Goal: Transaction & Acquisition: Subscribe to service/newsletter

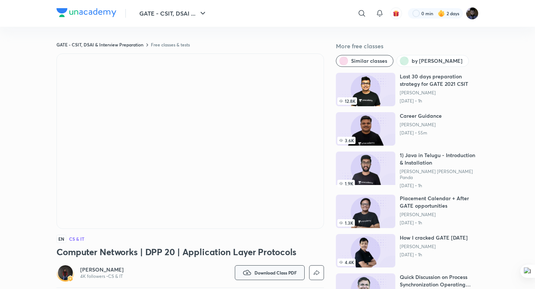
click at [255, 270] on span "Download Class PDF" at bounding box center [276, 273] width 42 height 6
click at [266, 273] on p "Without annotation" at bounding box center [263, 277] width 46 height 8
click at [101, 12] on img at bounding box center [86, 12] width 60 height 9
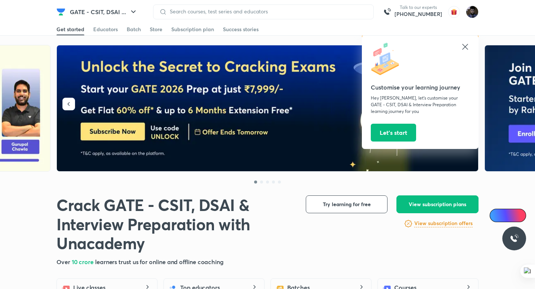
click at [464, 51] on icon at bounding box center [465, 46] width 9 height 9
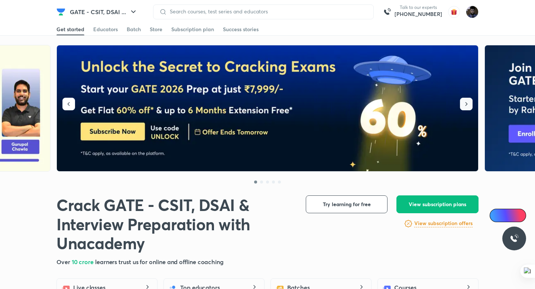
click at [469, 108] on icon "button" at bounding box center [466, 103] width 7 height 7
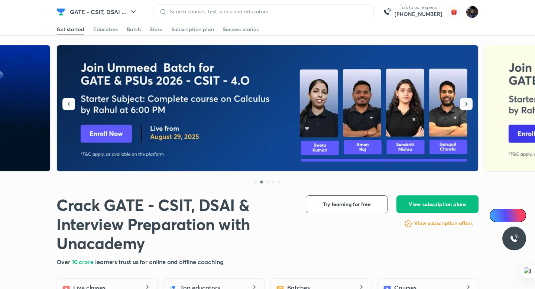
click at [469, 108] on icon "button" at bounding box center [466, 103] width 7 height 7
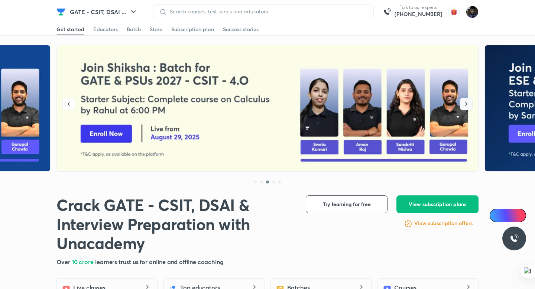
click at [469, 108] on icon "button" at bounding box center [466, 103] width 7 height 7
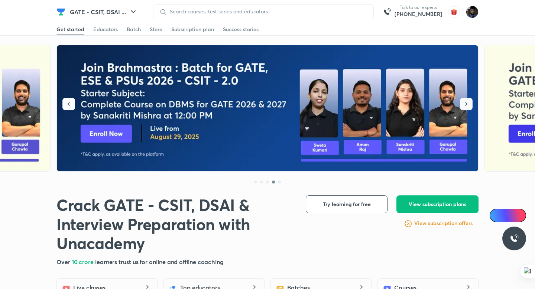
click at [469, 107] on icon "button" at bounding box center [466, 103] width 7 height 7
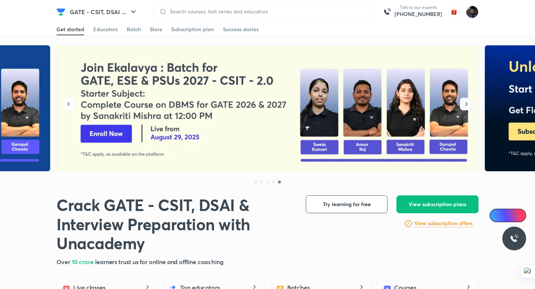
click at [469, 107] on icon "button" at bounding box center [466, 103] width 7 height 7
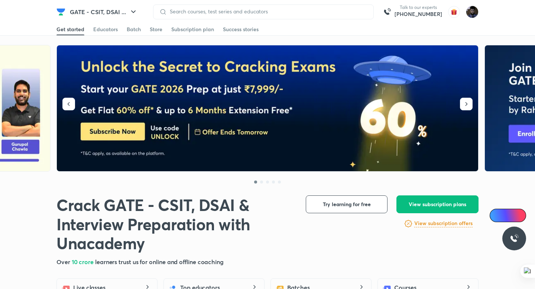
click at [133, 124] on img at bounding box center [268, 108] width 422 height 126
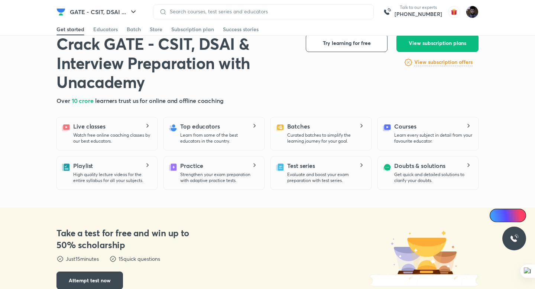
scroll to position [163, 0]
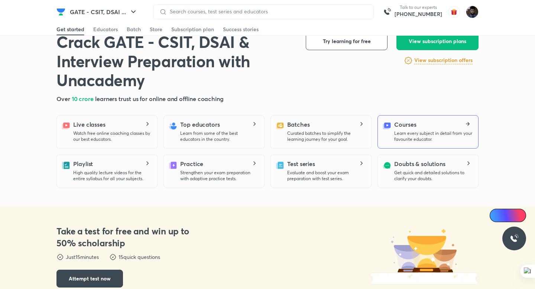
click at [450, 132] on p "Learn every subject in detail from your favourite educator." at bounding box center [433, 136] width 78 height 12
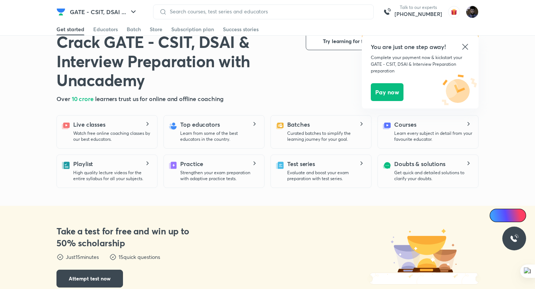
scroll to position [0, 0]
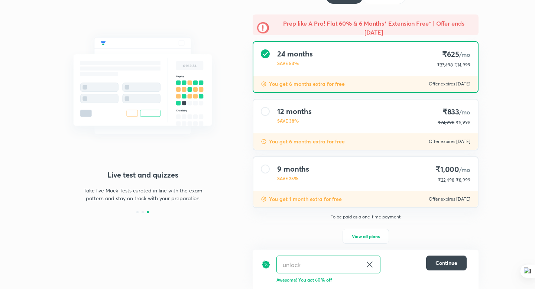
scroll to position [60, 0]
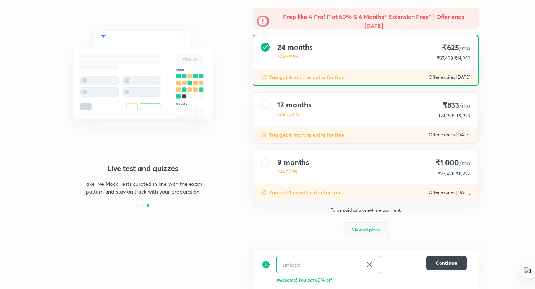
click at [364, 226] on span "View all plans" at bounding box center [366, 229] width 28 height 7
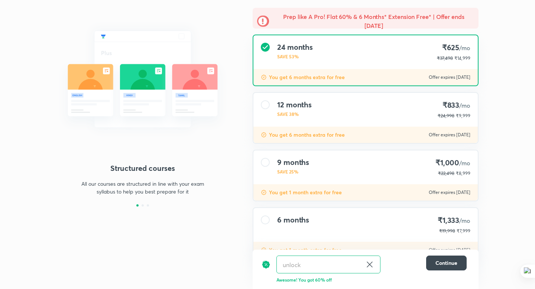
scroll to position [85, 0]
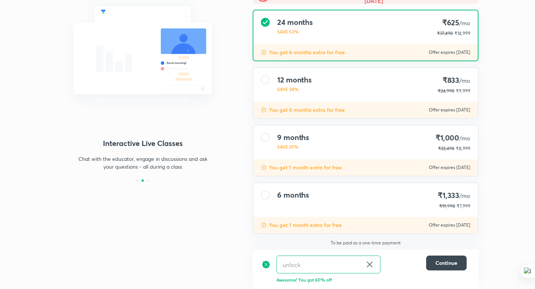
click at [268, 194] on div at bounding box center [265, 195] width 9 height 9
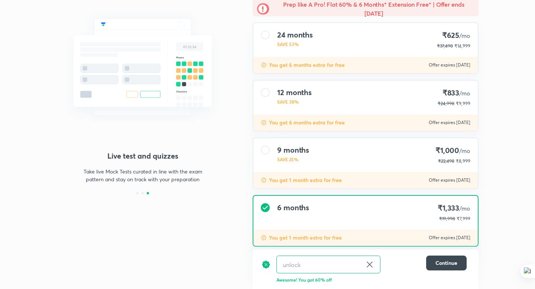
scroll to position [73, 0]
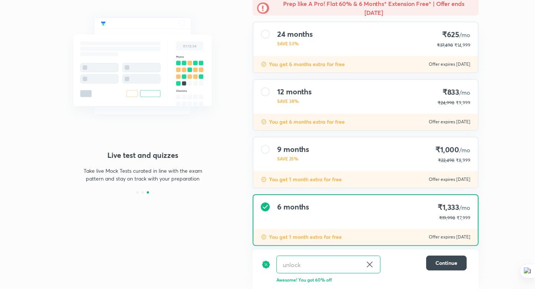
click at [360, 144] on div "9 months SAVE 25% ₹1,000 /mo ₹22,498 ₹8,999" at bounding box center [365, 155] width 224 height 34
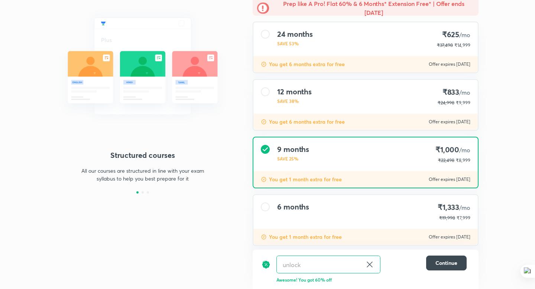
scroll to position [85, 0]
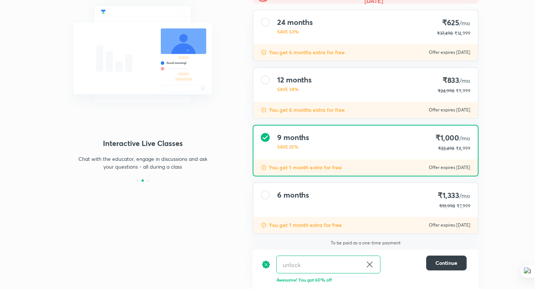
click at [447, 266] on span "Continue" at bounding box center [447, 262] width 22 height 7
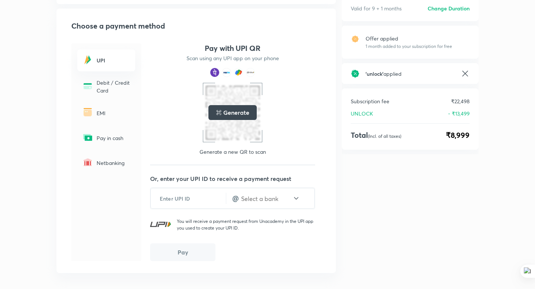
scroll to position [76, 0]
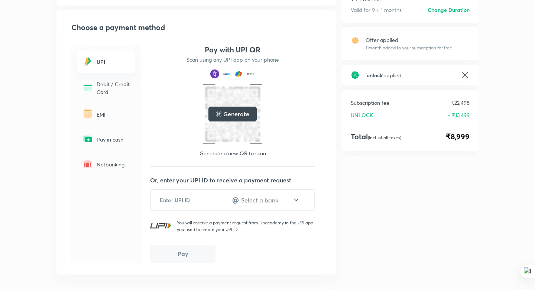
click at [102, 116] on p "EMI" at bounding box center [114, 115] width 34 height 8
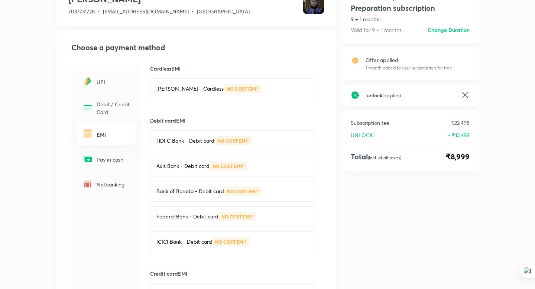
scroll to position [56, 0]
click at [202, 138] on p "HDFC Bank - Debit card" at bounding box center [185, 140] width 58 height 7
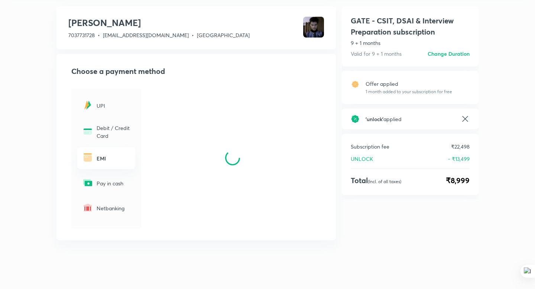
scroll to position [44, 0]
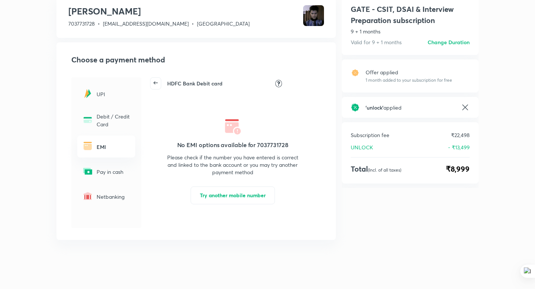
click at [157, 86] on icon at bounding box center [156, 83] width 10 height 10
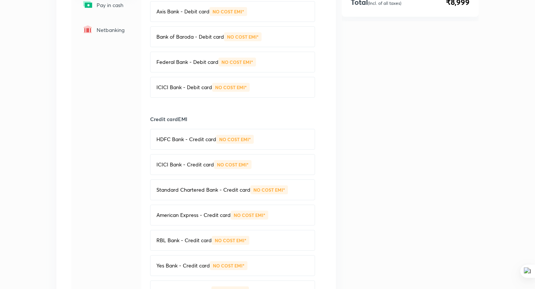
scroll to position [0, 0]
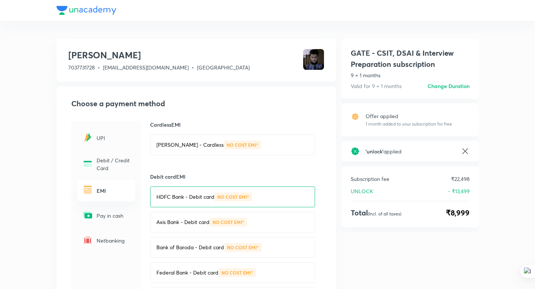
click at [454, 87] on h6 "Change Duration" at bounding box center [449, 86] width 42 height 8
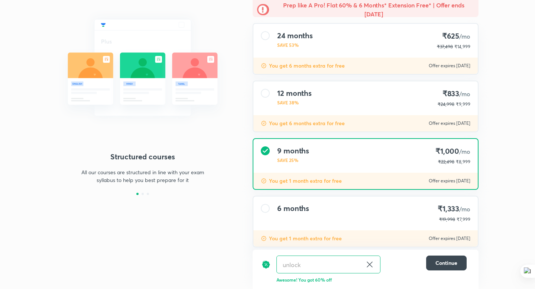
scroll to position [85, 0]
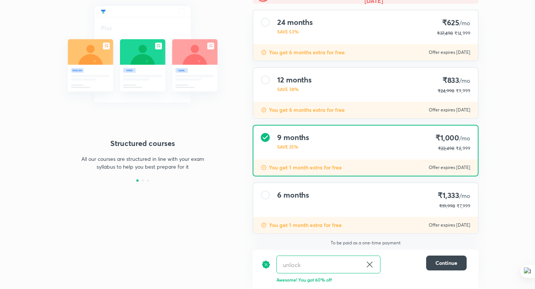
click at [355, 203] on div "6 months ₹1,333 /mo ₹19,998 ₹7,999" at bounding box center [365, 200] width 224 height 34
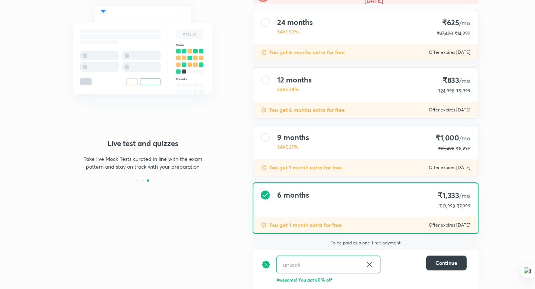
click at [439, 266] on span "Continue" at bounding box center [447, 262] width 22 height 7
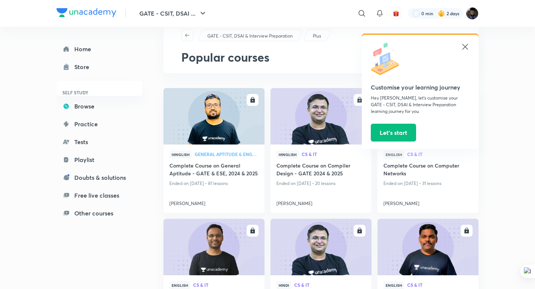
click at [469, 44] on icon at bounding box center [465, 46] width 9 height 9
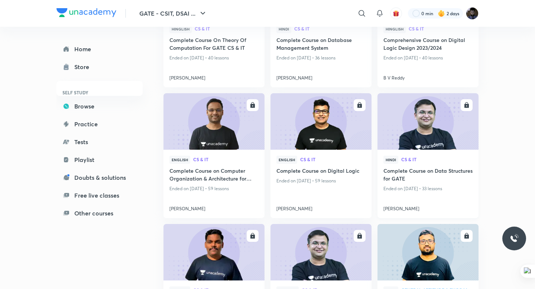
scroll to position [673, 0]
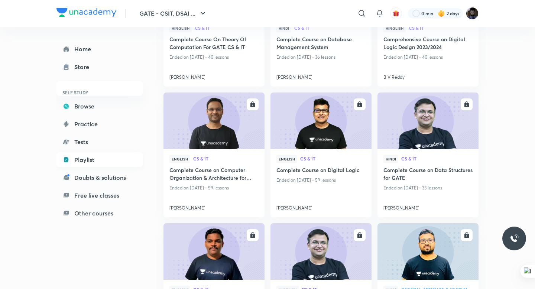
click at [82, 155] on link "Playlist" at bounding box center [99, 159] width 86 height 15
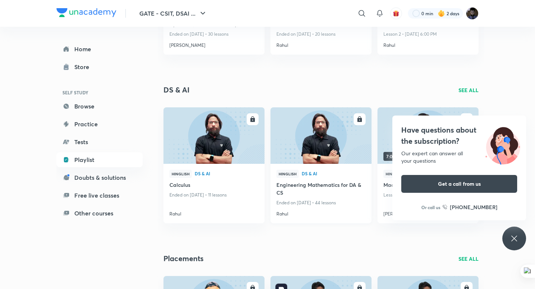
scroll to position [509, 0]
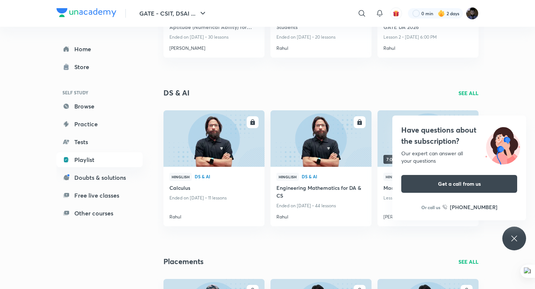
click at [516, 237] on icon at bounding box center [514, 238] width 9 height 9
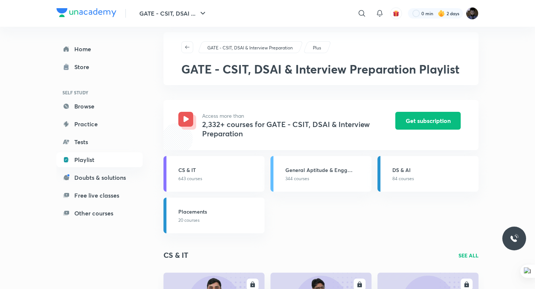
scroll to position [0, 0]
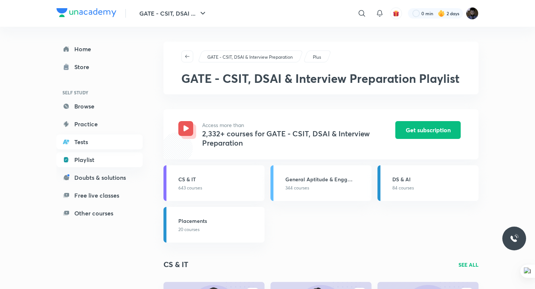
click at [113, 142] on link "Tests" at bounding box center [99, 142] width 86 height 15
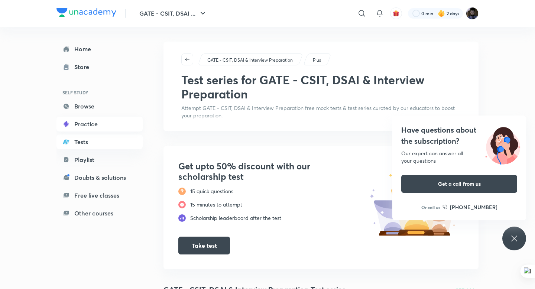
click at [95, 124] on link "Practice" at bounding box center [99, 124] width 86 height 15
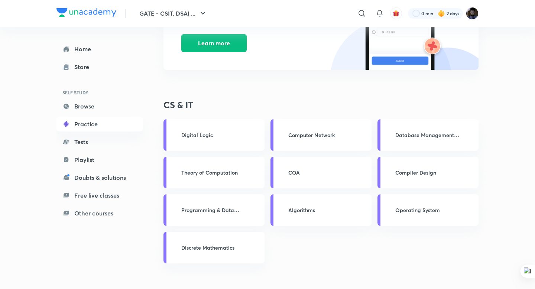
scroll to position [213, 0]
click at [97, 177] on link "Doubts & solutions" at bounding box center [99, 177] width 86 height 15
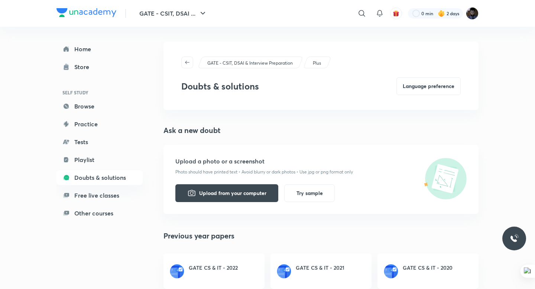
scroll to position [13, 0]
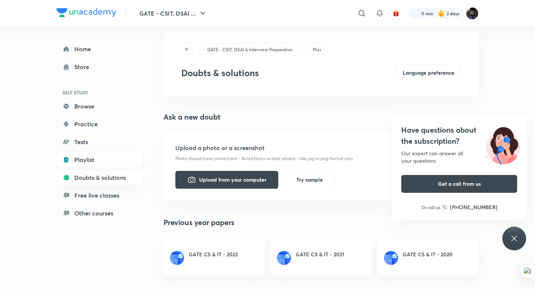
click at [90, 158] on link "Playlist" at bounding box center [99, 159] width 86 height 15
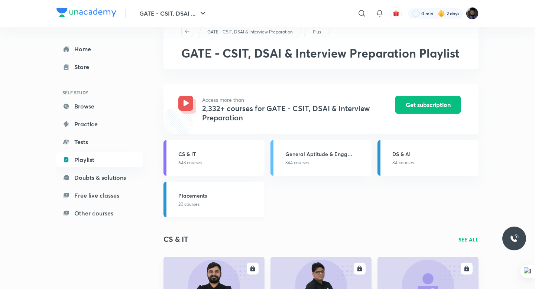
scroll to position [28, 0]
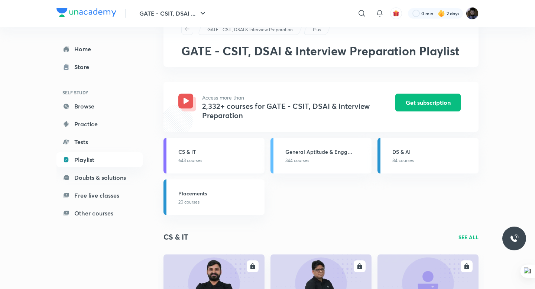
click at [231, 169] on link "CS & IT 643 courses" at bounding box center [214, 156] width 101 height 36
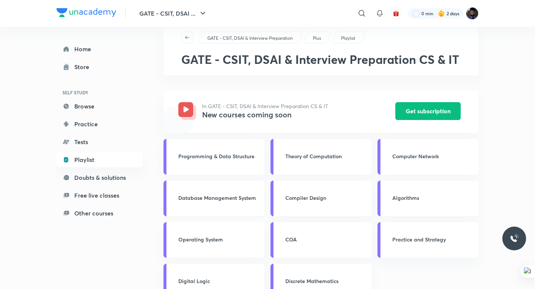
scroll to position [19, 0]
click at [314, 150] on link "Theory of Computation" at bounding box center [321, 157] width 101 height 36
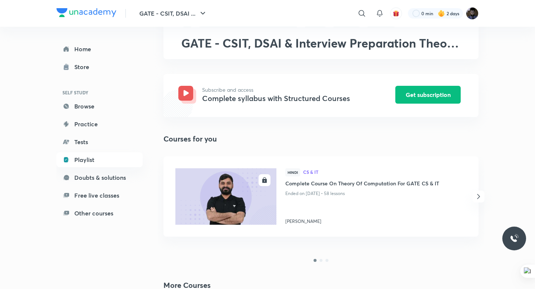
scroll to position [40, 0]
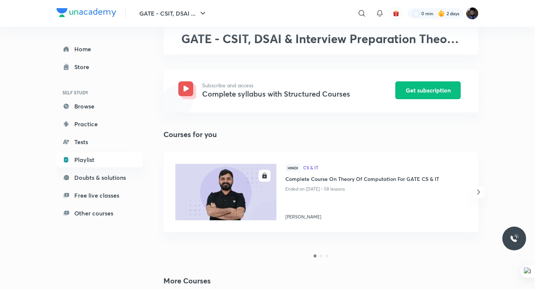
click at [476, 191] on icon "button" at bounding box center [478, 192] width 9 height 9
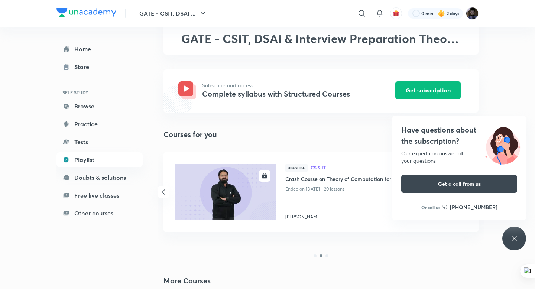
click at [511, 240] on icon at bounding box center [514, 238] width 9 height 9
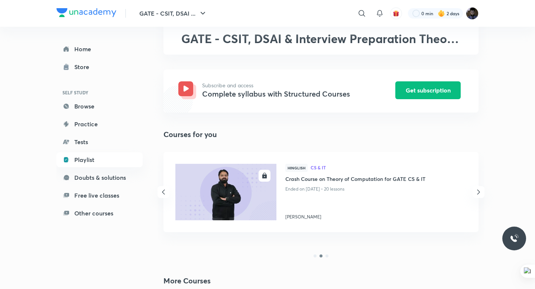
click at [479, 190] on icon "button" at bounding box center [478, 192] width 9 height 9
click at [164, 190] on icon "button" at bounding box center [163, 192] width 9 height 9
click at [164, 189] on icon "button" at bounding box center [163, 192] width 9 height 9
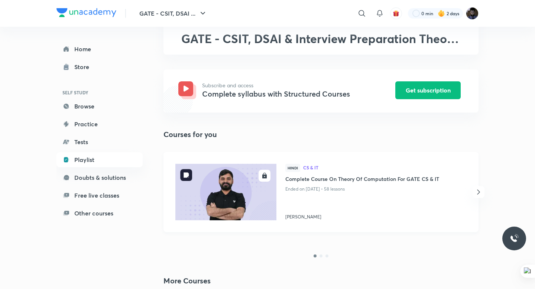
click at [224, 199] on img at bounding box center [225, 192] width 103 height 58
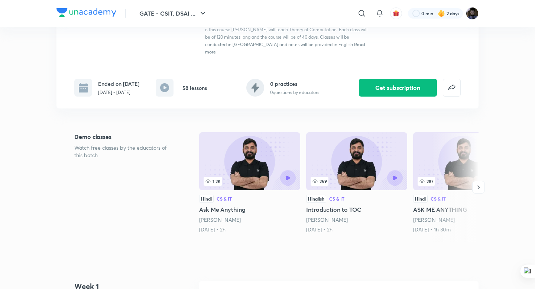
scroll to position [123, 0]
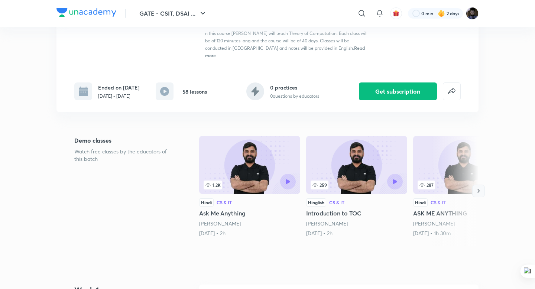
click at [481, 187] on icon "button" at bounding box center [478, 190] width 7 height 7
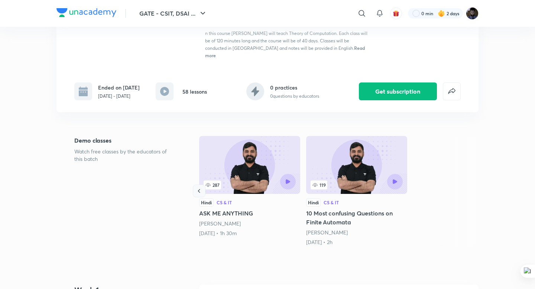
click at [199, 191] on icon "button" at bounding box center [199, 190] width 7 height 7
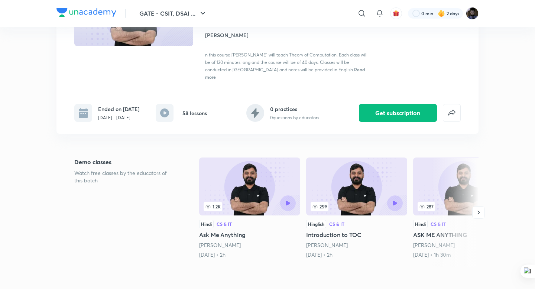
scroll to position [97, 0]
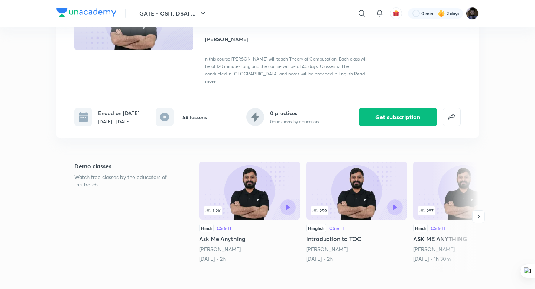
click at [167, 113] on icon at bounding box center [164, 117] width 9 height 9
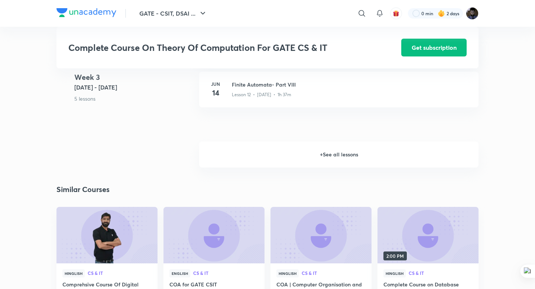
scroll to position [911, 0]
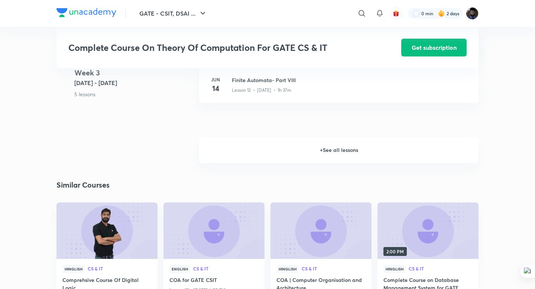
click at [336, 144] on h6 "+ See all lessons" at bounding box center [338, 150] width 279 height 26
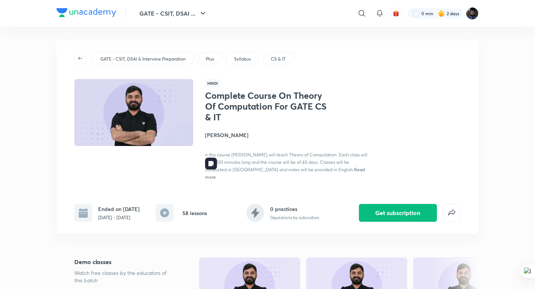
scroll to position [0, 0]
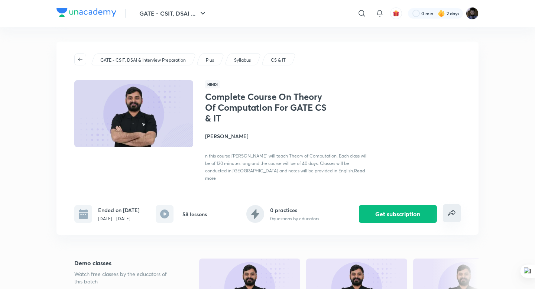
click at [446, 214] on button "false" at bounding box center [452, 213] width 18 height 18
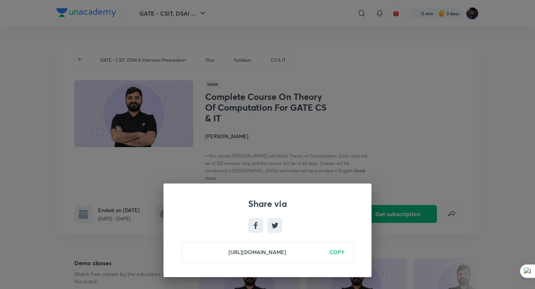
click at [345, 251] on div "https://unacademy.com/course/complete-course-on-theory-of-computation-for-gate-…" at bounding box center [267, 252] width 172 height 20
click at [338, 252] on h6 "COPY" at bounding box center [337, 252] width 15 height 8
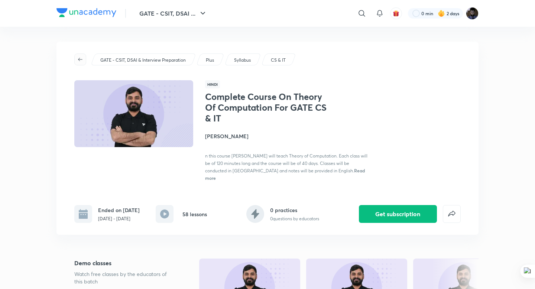
click at [81, 61] on icon "button" at bounding box center [80, 59] width 6 height 6
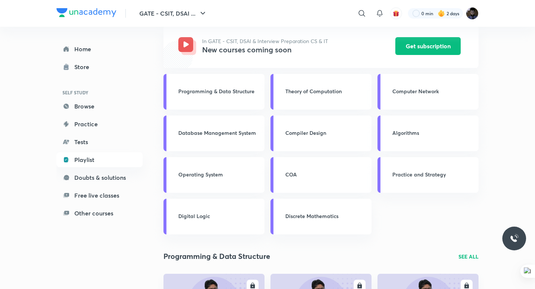
scroll to position [83, 0]
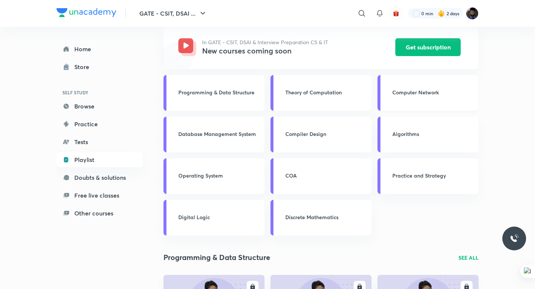
click at [426, 93] on h3 "Computer Network" at bounding box center [433, 92] width 82 height 8
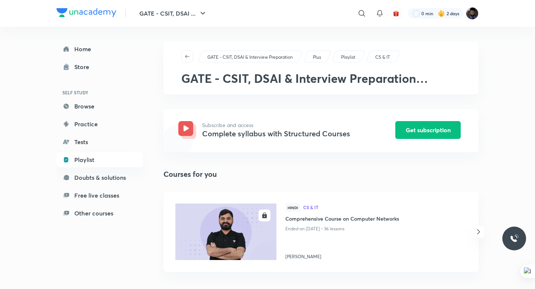
scroll to position [2, 0]
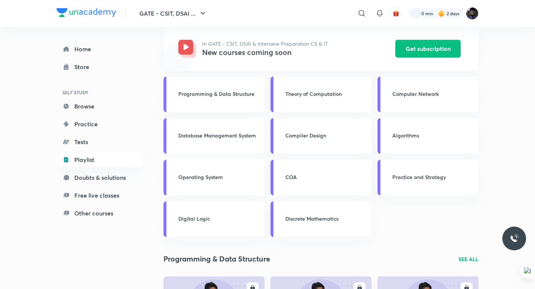
scroll to position [82, 0]
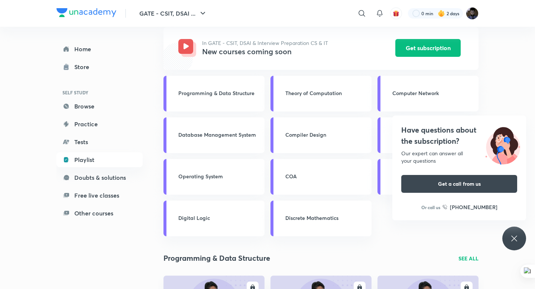
click at [518, 245] on div "Have questions about the subscription? Our expert can answer all your questions…" at bounding box center [515, 239] width 24 height 24
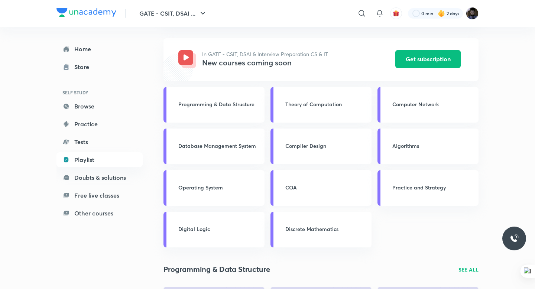
scroll to position [72, 0]
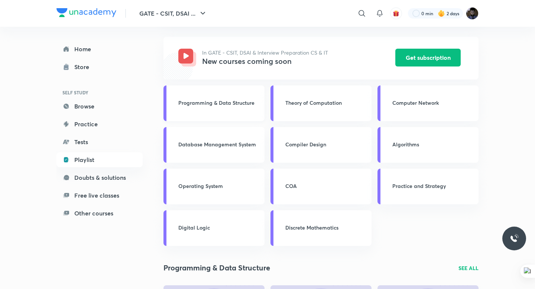
click at [242, 103] on h3 "Programming & Data Structure" at bounding box center [219, 103] width 82 height 8
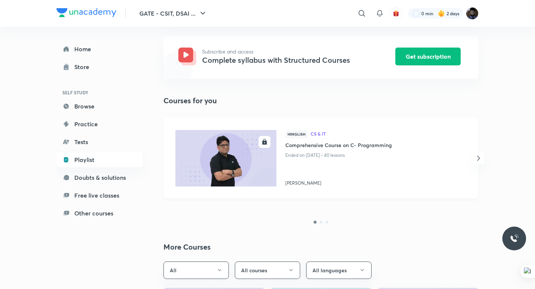
scroll to position [74, 0]
click at [478, 154] on icon "button" at bounding box center [478, 157] width 9 height 9
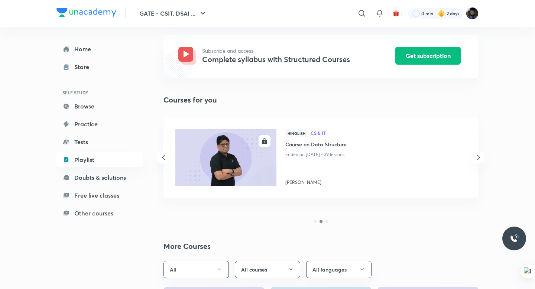
click at [477, 155] on icon "button" at bounding box center [478, 157] width 9 height 9
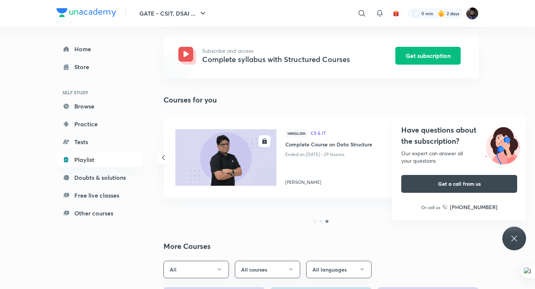
click at [514, 241] on icon at bounding box center [514, 238] width 9 height 9
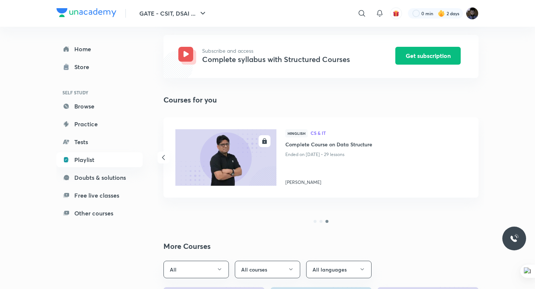
click at [163, 158] on icon "button" at bounding box center [163, 157] width 9 height 9
click at [481, 155] on icon "button" at bounding box center [478, 157] width 9 height 9
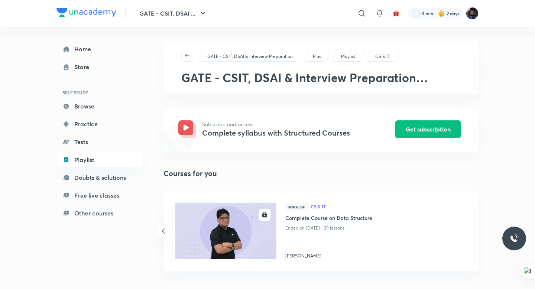
scroll to position [0, 0]
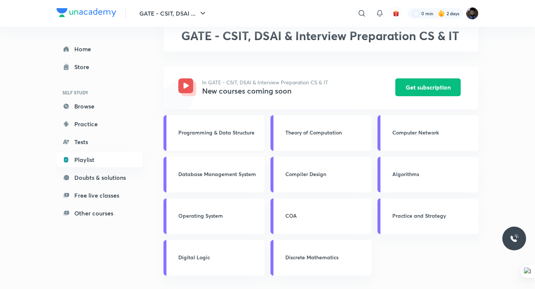
scroll to position [43, 0]
click at [224, 136] on h3 "Programming & Data Structure" at bounding box center [219, 132] width 82 height 8
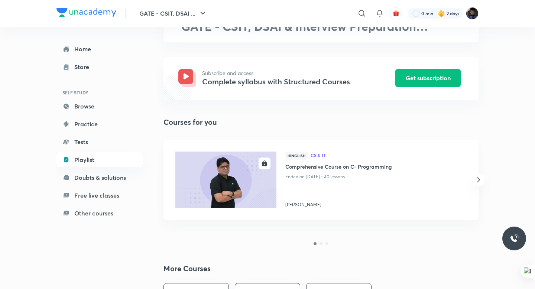
scroll to position [55, 0]
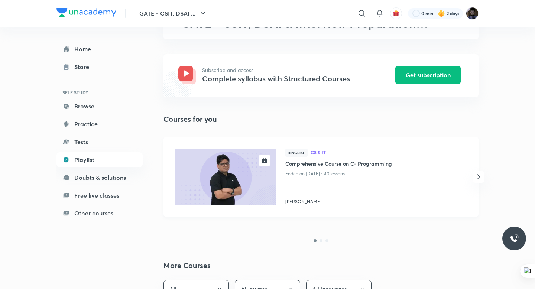
drag, startPoint x: 286, startPoint y: 172, endPoint x: 407, endPoint y: 171, distance: 121.2
click at [407, 171] on p "Ended on Jun 26, 2024 • 40 lessons" at bounding box center [369, 174] width 169 height 10
click at [434, 181] on icon at bounding box center [434, 182] width 3 height 3
click at [466, 217] on div "ENROLL Hinglish CS & IT Comprehensive Course on C- Programming Ended on Jun 26,…" at bounding box center [321, 184] width 327 height 94
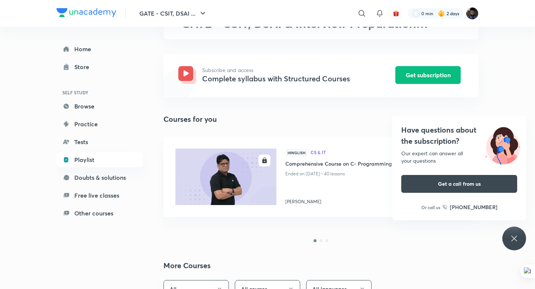
click at [507, 242] on div "Have questions about the subscription? Our expert can answer all your questions…" at bounding box center [515, 239] width 24 height 24
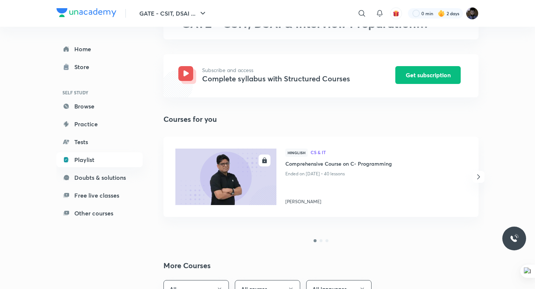
click at [479, 175] on icon "button" at bounding box center [478, 176] width 9 height 9
click at [220, 174] on img at bounding box center [225, 177] width 103 height 58
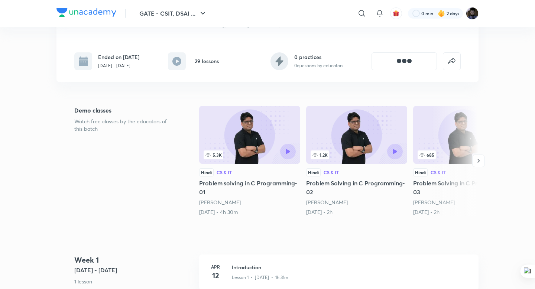
scroll to position [126, 0]
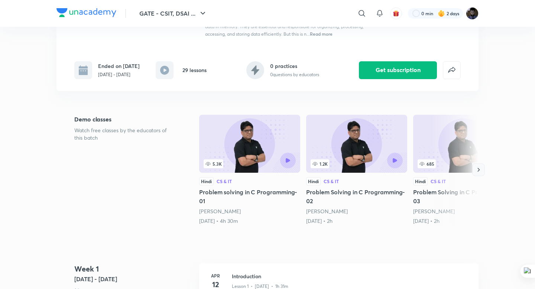
click at [479, 172] on icon "button" at bounding box center [478, 169] width 7 height 7
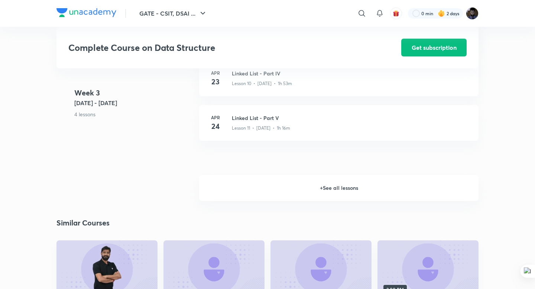
scroll to position [811, 0]
click at [375, 196] on h6 "+ See all lessons" at bounding box center [338, 188] width 279 height 26
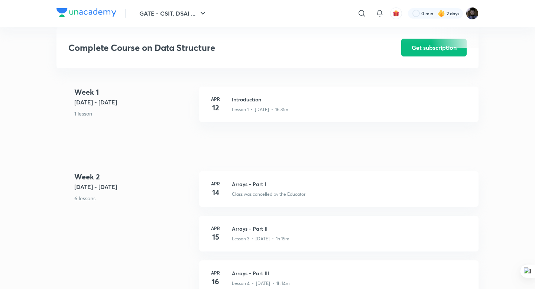
scroll to position [0, 0]
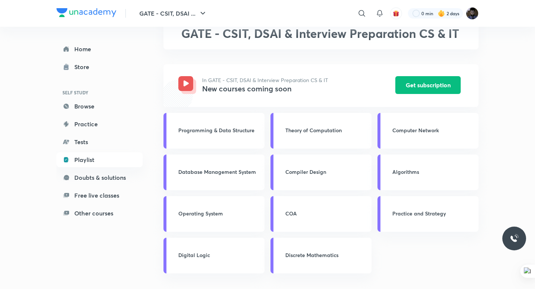
scroll to position [46, 0]
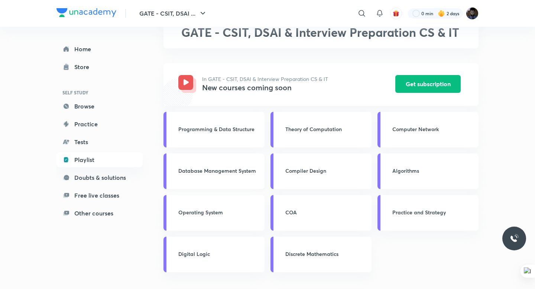
click at [194, 169] on h3 "Database Management System" at bounding box center [219, 171] width 82 height 8
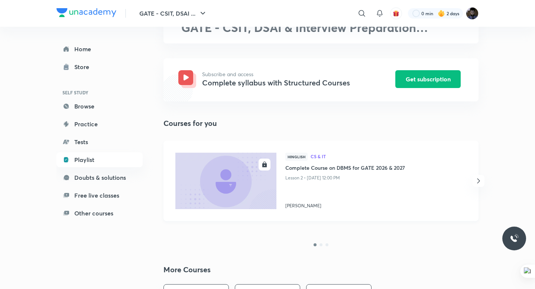
scroll to position [53, 0]
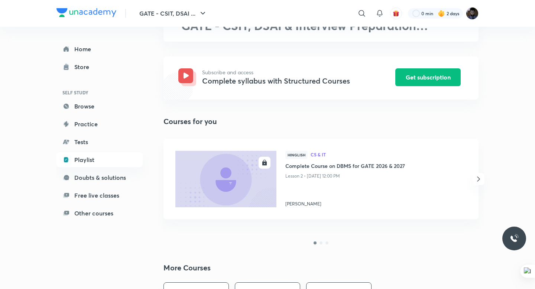
click at [479, 179] on icon "button" at bounding box center [478, 179] width 9 height 9
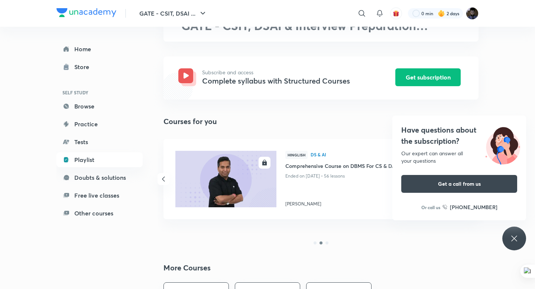
click at [519, 244] on div "Have questions about the subscription? Our expert can answer all your questions…" at bounding box center [515, 239] width 24 height 24
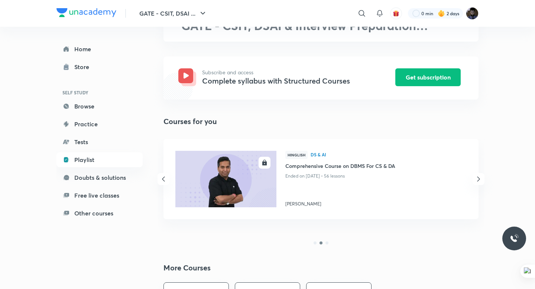
click at [479, 177] on icon "button" at bounding box center [478, 179] width 9 height 9
click at [165, 181] on icon "button" at bounding box center [163, 179] width 9 height 9
click at [477, 181] on icon "button" at bounding box center [478, 179] width 9 height 9
click at [166, 175] on icon "button" at bounding box center [163, 179] width 9 height 9
click at [476, 180] on icon "button" at bounding box center [478, 179] width 9 height 9
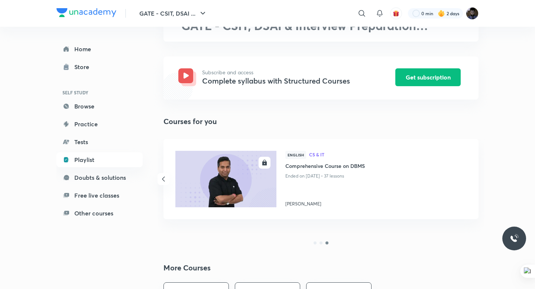
click at [166, 181] on icon "button" at bounding box center [163, 179] width 9 height 9
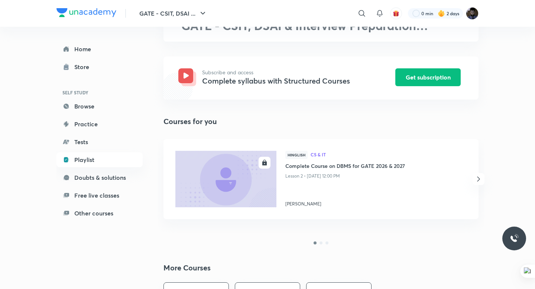
click at [477, 175] on icon "button" at bounding box center [478, 179] width 9 height 9
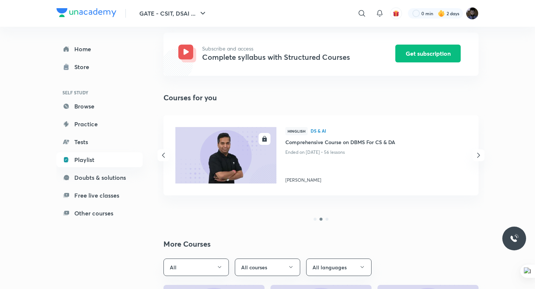
scroll to position [0, 0]
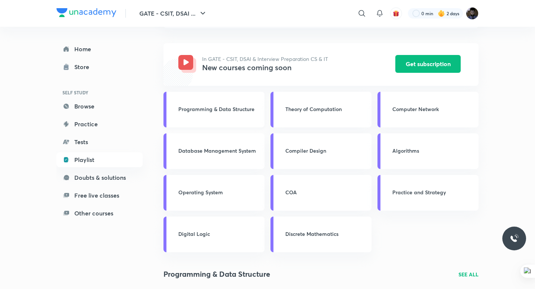
scroll to position [68, 0]
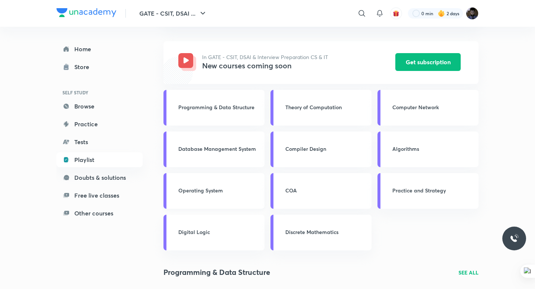
click at [198, 187] on h3 "Operating System" at bounding box center [219, 191] width 82 height 8
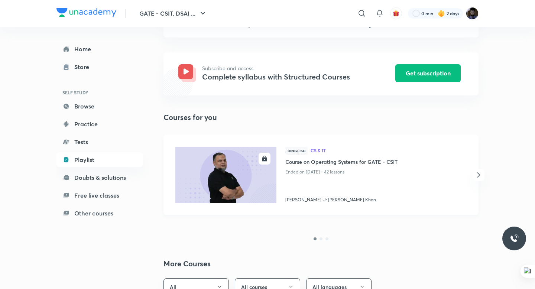
scroll to position [63, 0]
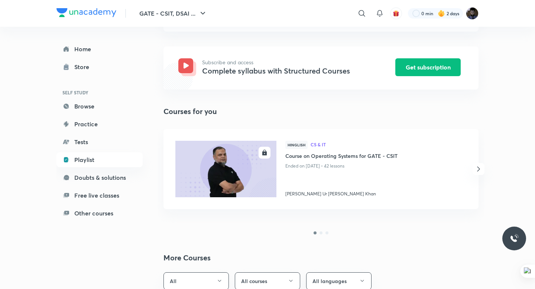
click at [479, 169] on icon "button" at bounding box center [478, 169] width 9 height 9
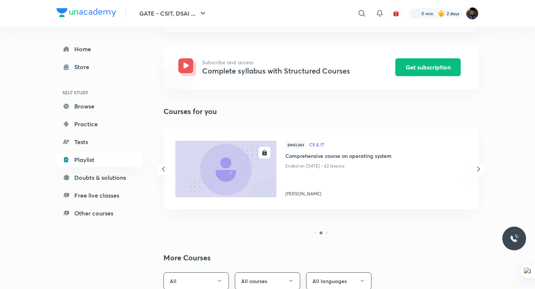
click at [165, 167] on icon "button" at bounding box center [163, 169] width 9 height 9
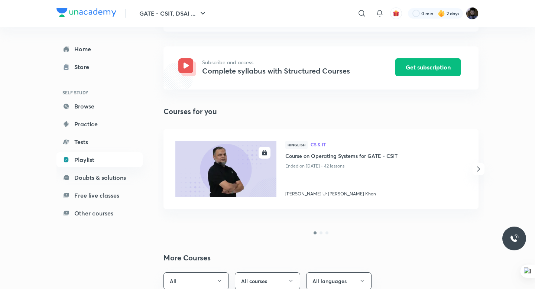
click at [165, 167] on div "ENROLL Hinglish CS & IT Course on Operating Systems for GATE - CSIT Ended on Au…" at bounding box center [321, 169] width 315 height 80
click at [478, 167] on icon "button" at bounding box center [478, 169] width 9 height 9
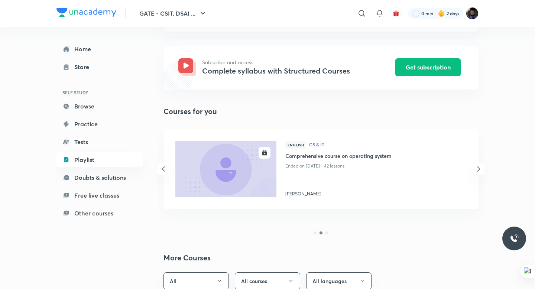
click at [478, 167] on icon "button" at bounding box center [478, 169] width 9 height 9
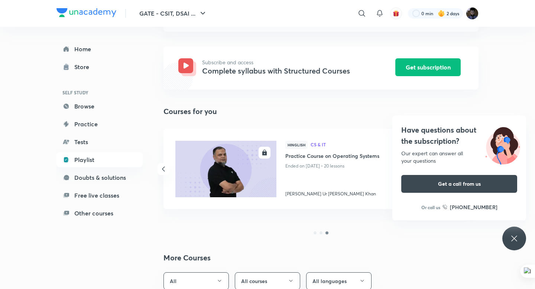
click at [511, 233] on div "Have questions about the subscription? Our expert can answer all your questions…" at bounding box center [515, 239] width 24 height 24
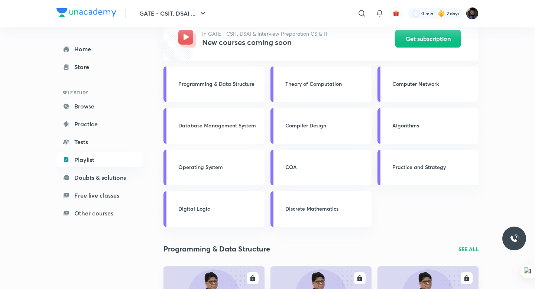
scroll to position [92, 0]
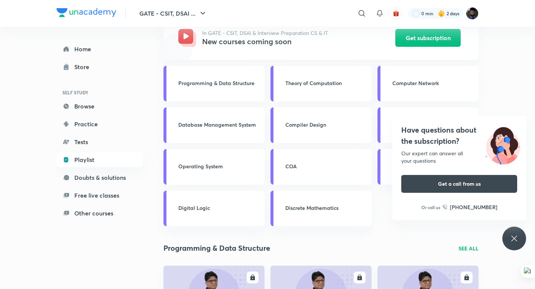
click at [510, 242] on icon at bounding box center [514, 238] width 9 height 9
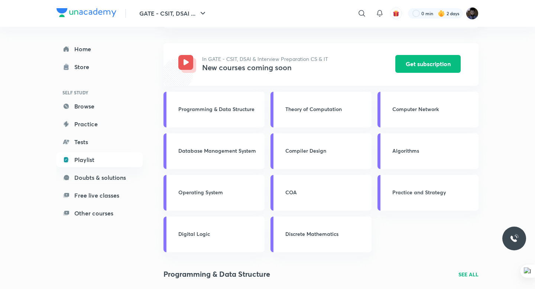
scroll to position [68, 0]
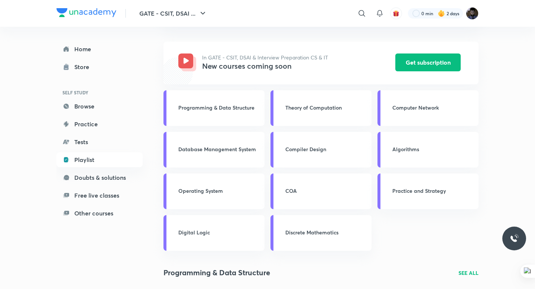
click at [84, 14] on img at bounding box center [86, 12] width 60 height 9
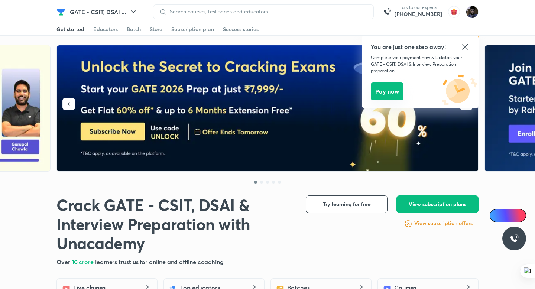
click at [385, 93] on button "Pay now" at bounding box center [387, 92] width 33 height 18
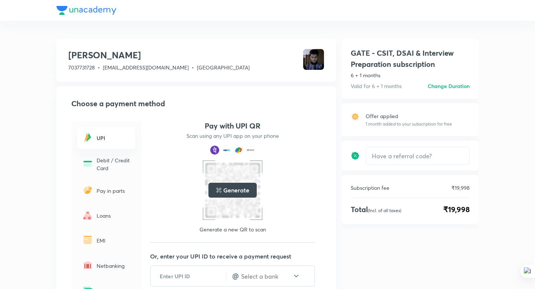
click at [100, 8] on div at bounding box center [267, 10] width 422 height 21
click at [58, 13] on div at bounding box center [267, 10] width 422 height 21
click at [68, 10] on div at bounding box center [267, 10] width 422 height 21
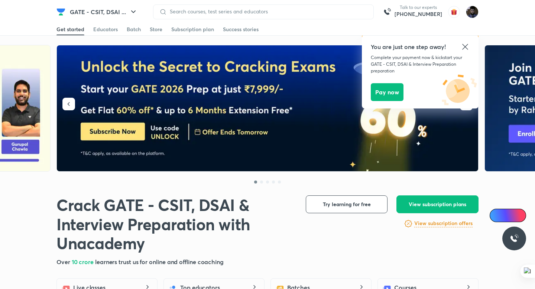
click at [465, 46] on icon at bounding box center [465, 46] width 9 height 9
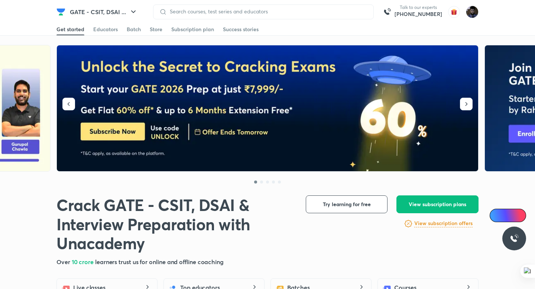
click at [102, 131] on img at bounding box center [268, 108] width 422 height 126
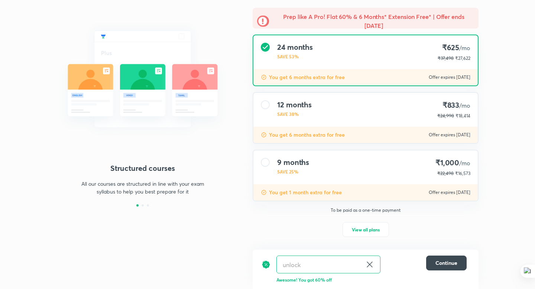
scroll to position [60, 0]
click at [367, 229] on span "View all plans" at bounding box center [366, 229] width 28 height 7
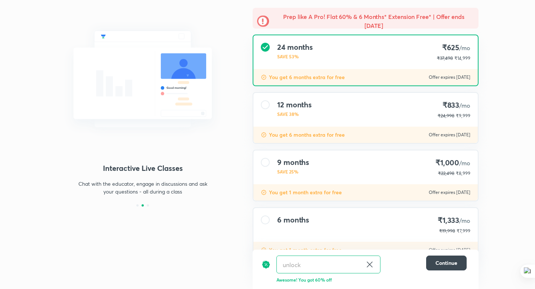
scroll to position [85, 0]
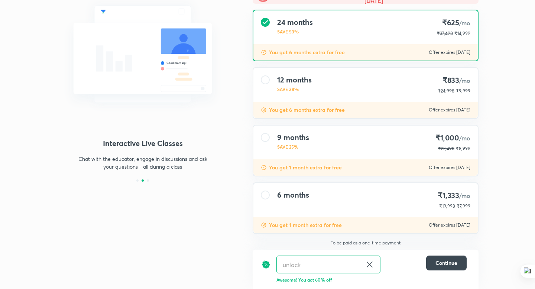
click at [271, 195] on div "6 months ₹1,333 /mo ₹19,998 ₹7,999" at bounding box center [365, 200] width 224 height 34
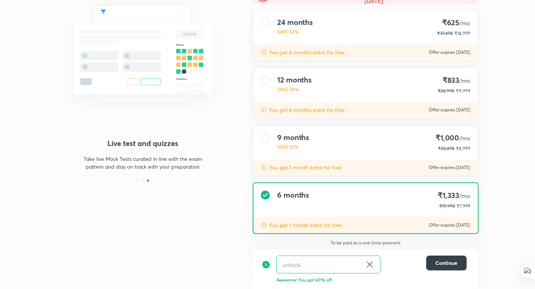
click at [445, 265] on span "Continue" at bounding box center [447, 262] width 22 height 7
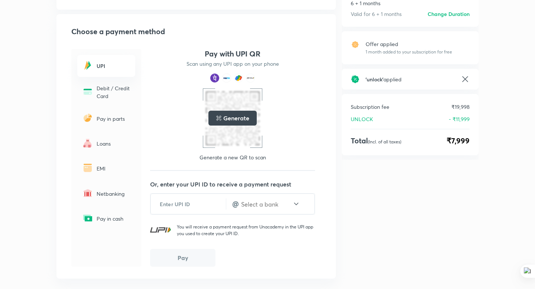
scroll to position [71, 0]
click at [100, 120] on p "Pay in parts" at bounding box center [114, 120] width 34 height 8
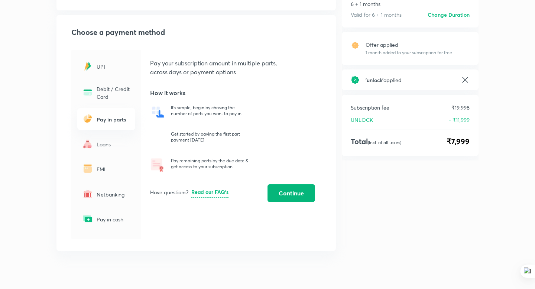
click at [300, 191] on span "Continue" at bounding box center [291, 193] width 25 height 7
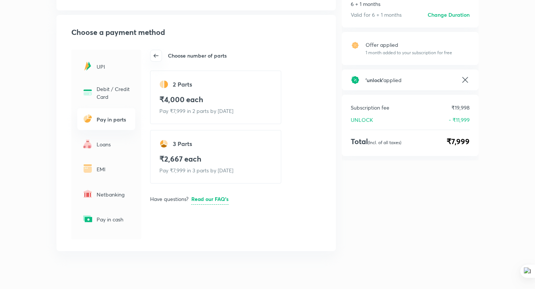
click at [104, 164] on div "EMI" at bounding box center [106, 169] width 58 height 22
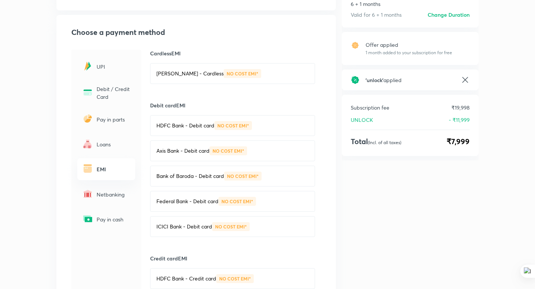
click at [97, 64] on p "UPI" at bounding box center [114, 67] width 34 height 8
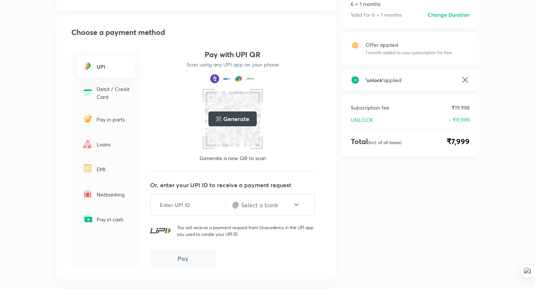
click at [236, 120] on h5 "Generate" at bounding box center [236, 118] width 26 height 9
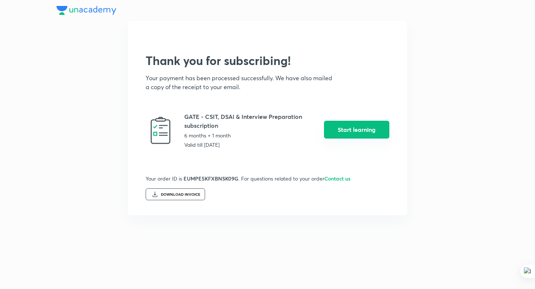
click at [369, 127] on button "Start learning" at bounding box center [356, 130] width 65 height 18
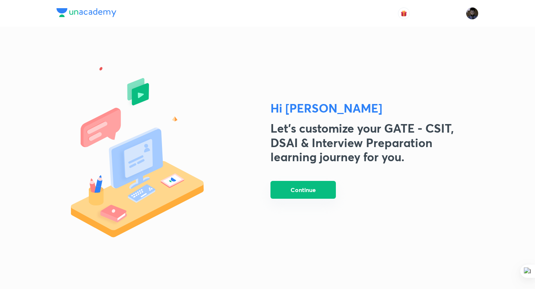
click at [313, 187] on button "Continue" at bounding box center [303, 190] width 65 height 18
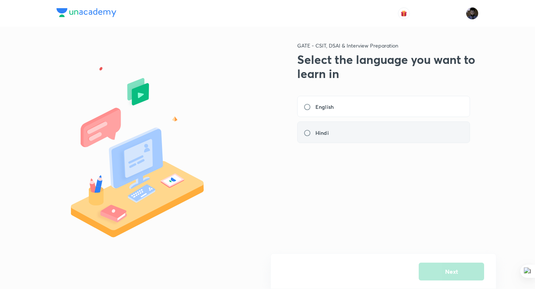
click at [346, 127] on div "Hindi" at bounding box center [383, 133] width 173 height 22
radio input "true"
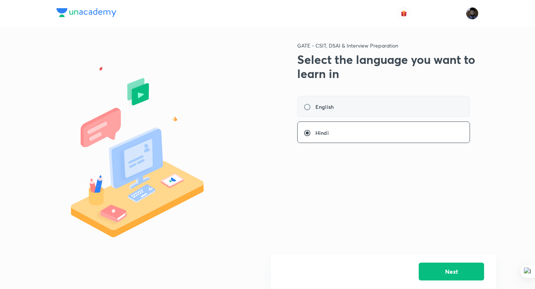
click at [346, 104] on div "English" at bounding box center [383, 107] width 173 height 22
radio input "true"
radio input "false"
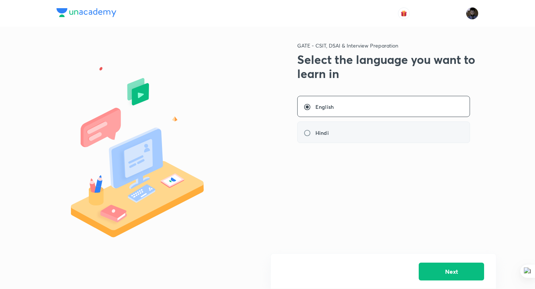
click at [390, 138] on div "Hindi" at bounding box center [383, 133] width 173 height 22
radio input "false"
radio input "true"
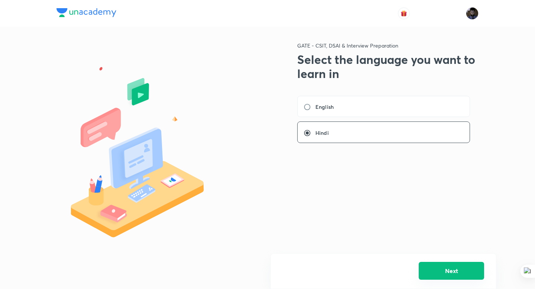
click at [439, 275] on button "Next" at bounding box center [451, 271] width 65 height 18
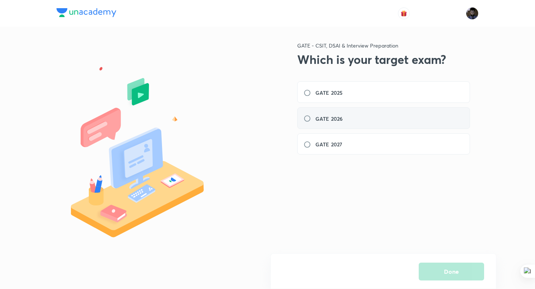
click at [385, 122] on div "GATE 2026" at bounding box center [383, 118] width 173 height 22
radio input "true"
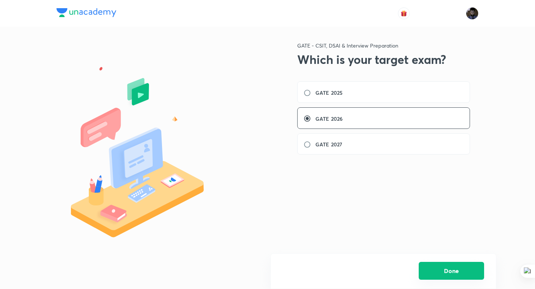
click at [435, 275] on button "Done" at bounding box center [451, 271] width 65 height 18
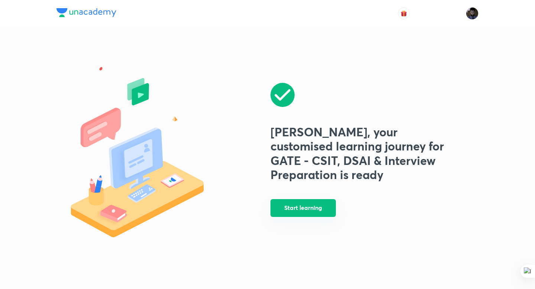
click at [321, 209] on button "Start learning" at bounding box center [303, 208] width 65 height 18
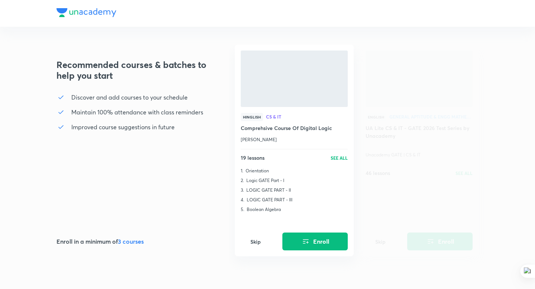
click at [255, 236] on div "Skip" at bounding box center [256, 241] width 30 height 15
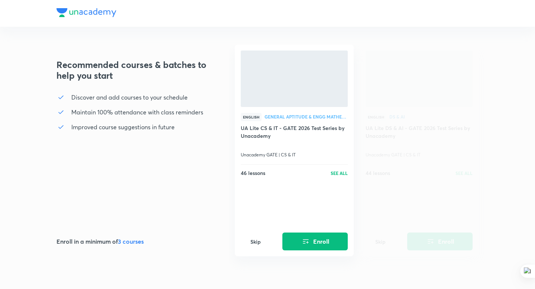
click at [255, 239] on h6 "Skip" at bounding box center [256, 242] width 10 height 8
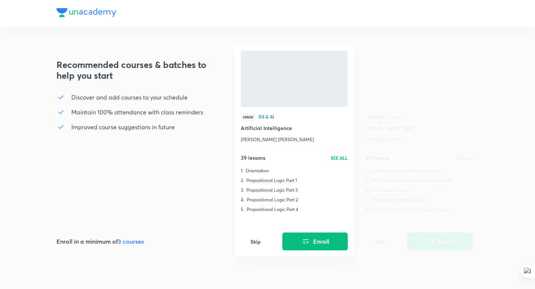
click at [255, 239] on h6 "Skip" at bounding box center [256, 242] width 10 height 8
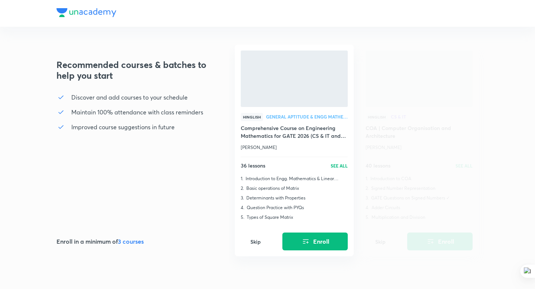
click at [255, 242] on h6 "Skip" at bounding box center [256, 242] width 10 height 8
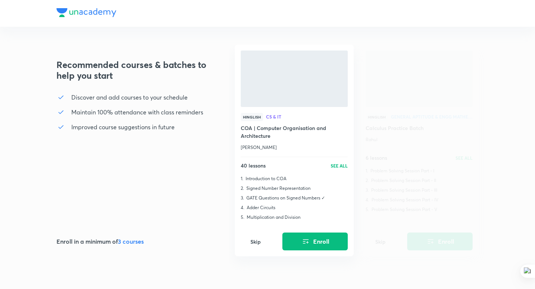
click at [255, 242] on h6 "Skip" at bounding box center [256, 242] width 10 height 8
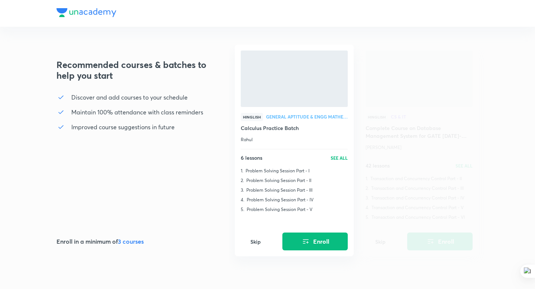
click at [255, 242] on h6 "Skip" at bounding box center [256, 242] width 10 height 8
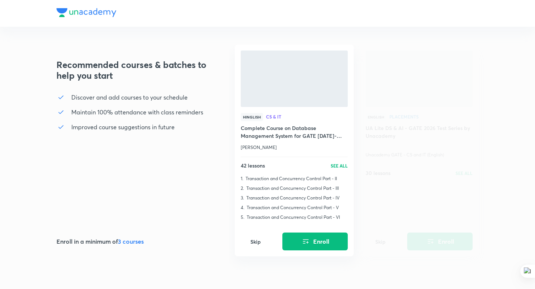
click at [255, 242] on div "Hinglish CS & IT Comprehsive Course Of Digital Logic [PERSON_NAME] 19 lessons S…" at bounding box center [357, 167] width 256 height 245
click at [255, 242] on h6 "Skip" at bounding box center [256, 242] width 10 height 8
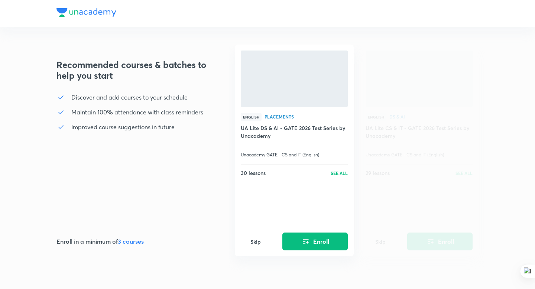
click at [255, 242] on h6 "Skip" at bounding box center [256, 242] width 10 height 8
click at [255, 242] on div "Hinglish CS & IT Comprehsive Course Of Digital Logic [PERSON_NAME] 19 lessons S…" at bounding box center [357, 167] width 256 height 245
click at [255, 242] on h6 "Skip" at bounding box center [256, 242] width 10 height 8
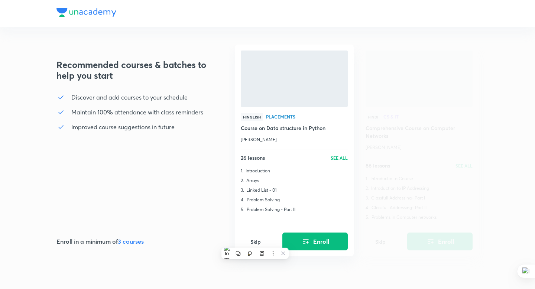
click at [255, 242] on div "Hinglish CS & IT Comprehsive Course Of Digital Logic [PERSON_NAME] 19 lessons S…" at bounding box center [357, 167] width 256 height 245
click at [255, 242] on h6 "Skip" at bounding box center [256, 242] width 10 height 8
click at [255, 242] on div "Hinglish Placements Course on Data structure in Python [PERSON_NAME] 26 lessons…" at bounding box center [294, 151] width 119 height 212
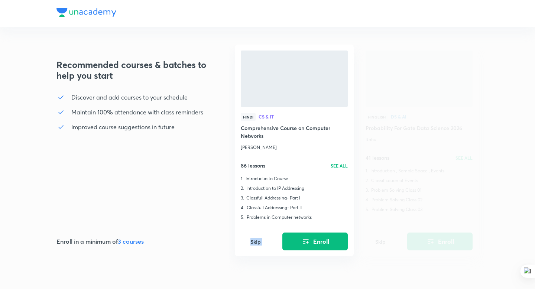
click at [255, 242] on h6 "Skip" at bounding box center [256, 242] width 10 height 8
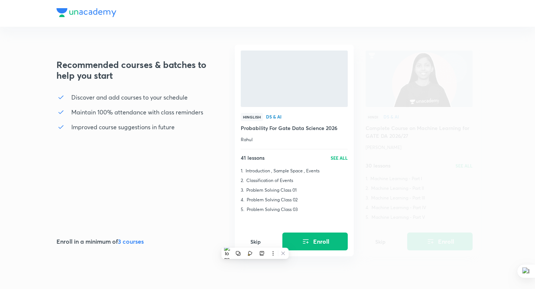
click at [255, 242] on div "Hinglish CS & IT Comprehsive Course Of Digital Logic [PERSON_NAME] 19 lessons S…" at bounding box center [357, 167] width 256 height 245
click at [255, 242] on h6 "Skip" at bounding box center [256, 242] width 10 height 8
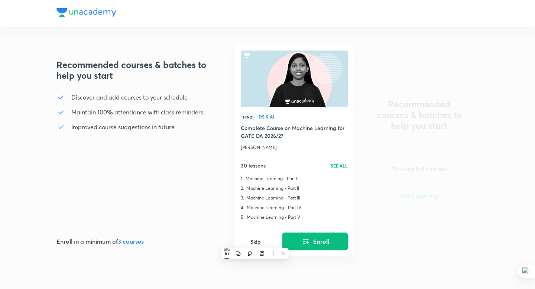
click at [255, 242] on div "Skip" at bounding box center [256, 241] width 30 height 15
click at [255, 242] on div "Hinglish CS & IT Comprehsive Course Of Digital Logic [PERSON_NAME] 19 lessons S…" at bounding box center [357, 167] width 256 height 245
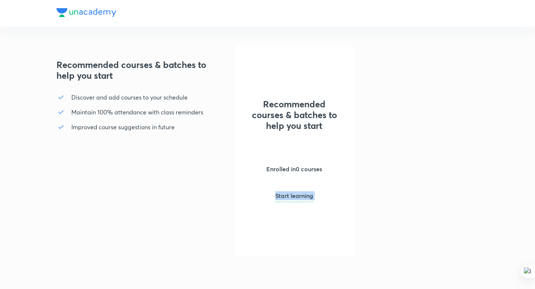
click at [255, 242] on div "Recommended courses & batches to help you start Enrolled in 0 courses Start lea…" at bounding box center [294, 151] width 119 height 212
click at [90, 13] on div at bounding box center [86, 13] width 60 height 11
click at [82, 13] on div at bounding box center [86, 13] width 60 height 11
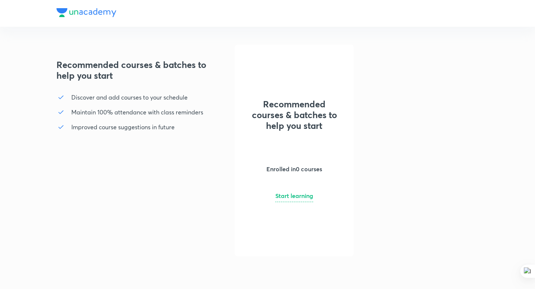
click at [70, 13] on div at bounding box center [86, 13] width 60 height 11
click at [292, 196] on h5 "Start learning" at bounding box center [294, 195] width 38 height 9
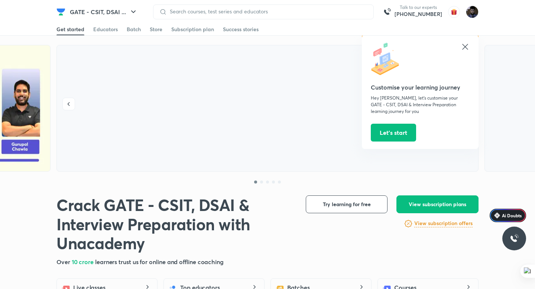
click at [466, 48] on icon at bounding box center [465, 46] width 9 height 9
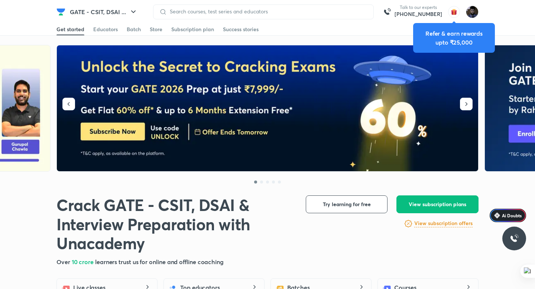
click at [505, 26] on div "Get started Educators Batch Store Subscription plan Success stories" at bounding box center [267, 29] width 535 height 12
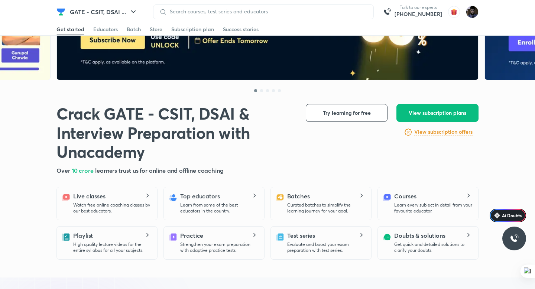
scroll to position [87, 0]
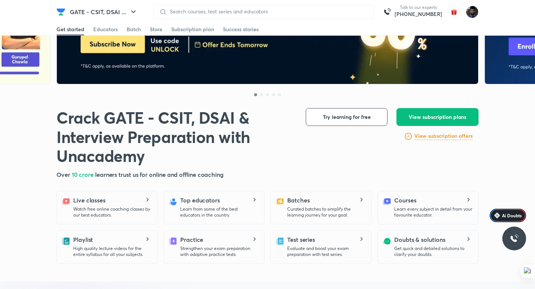
click at [432, 141] on div "Crack GATE - CSIT, DSAI & Interview Preparation with Unacademy Crack GATE - CSI…" at bounding box center [267, 143] width 422 height 71
click at [436, 138] on h6 "View subscription offers" at bounding box center [443, 136] width 58 height 8
